Goal: Navigation & Orientation: Find specific page/section

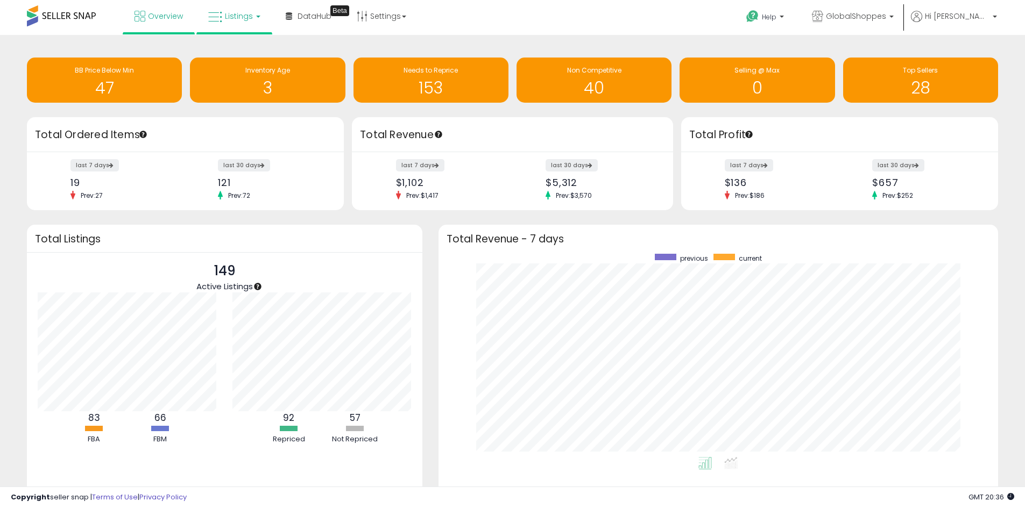
click at [233, 16] on span "Listings" at bounding box center [239, 16] width 28 height 11
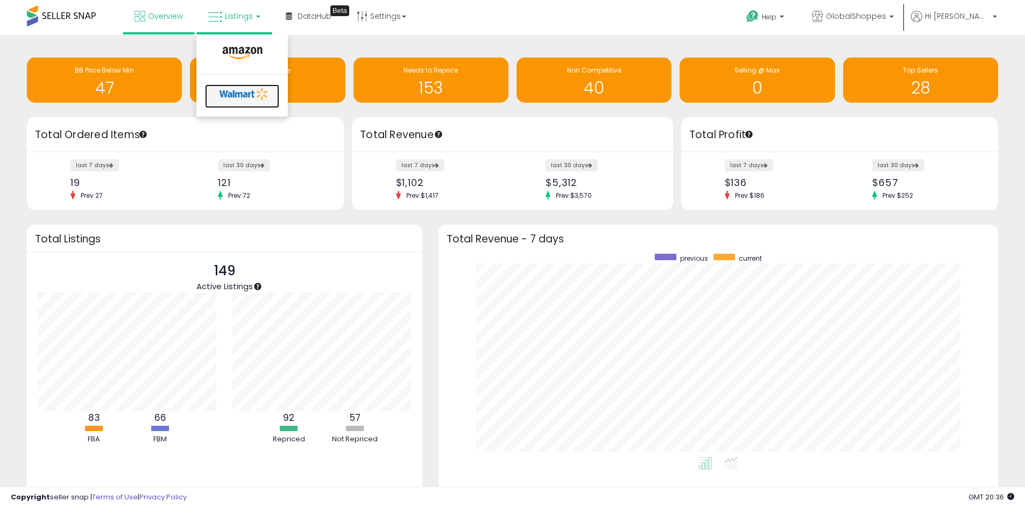
click at [234, 93] on icon at bounding box center [244, 94] width 56 height 16
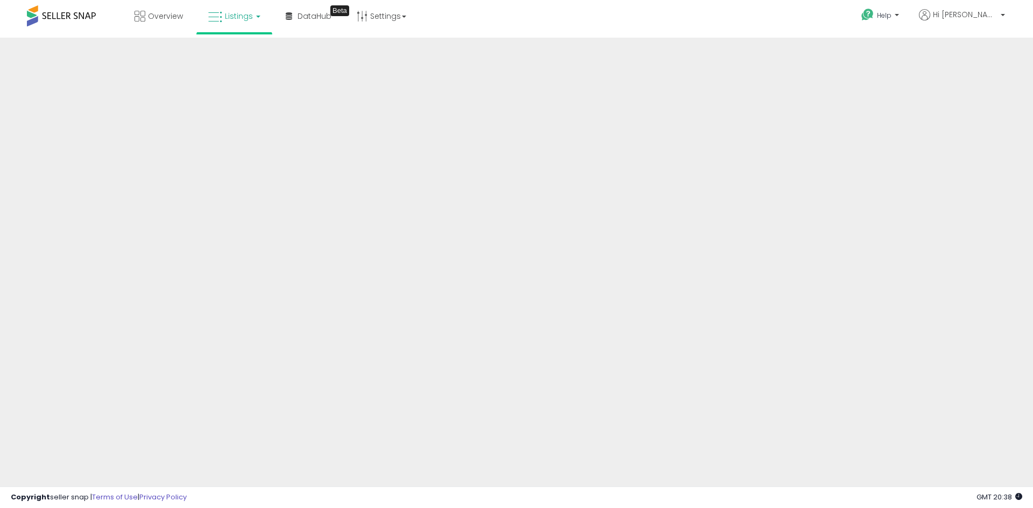
click at [479, 20] on div "Overview Listings DataHub Beta" at bounding box center [333, 23] width 683 height 46
